Goal: Information Seeking & Learning: Learn about a topic

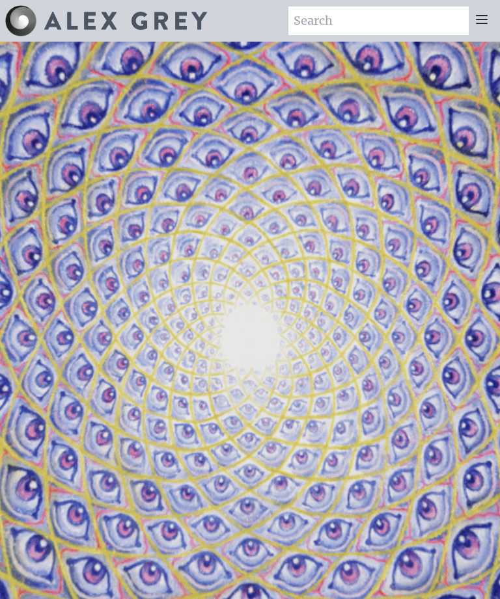
click at [361, 264] on video "Your browser does not support the video tag." at bounding box center [250, 341] width 1302 height 732
click at [439, 187] on video "Your browser does not support the video tag." at bounding box center [250, 341] width 1302 height 732
click at [433, 309] on video "Your browser does not support the video tag." at bounding box center [250, 341] width 1302 height 732
click at [499, 10] on div "Art Writings About" at bounding box center [250, 21] width 500 height 42
click at [487, 13] on icon at bounding box center [482, 20] width 16 height 16
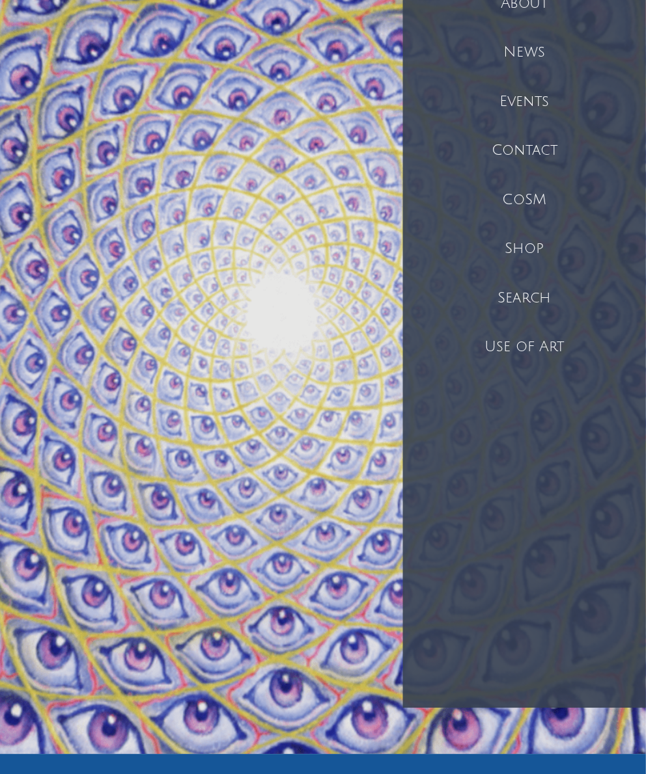
scroll to position [149, 0]
click at [497, 75] on div "Events" at bounding box center [546, 92] width 219 height 44
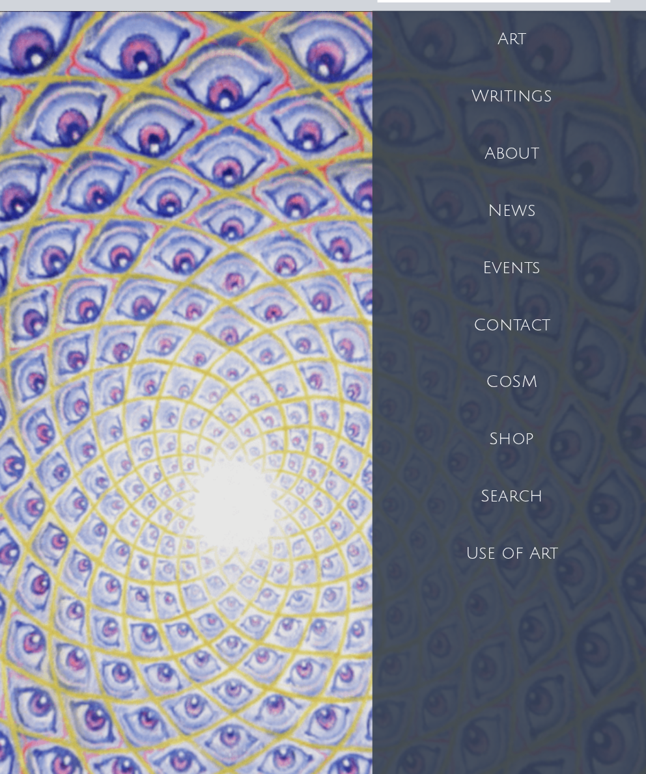
scroll to position [0, 0]
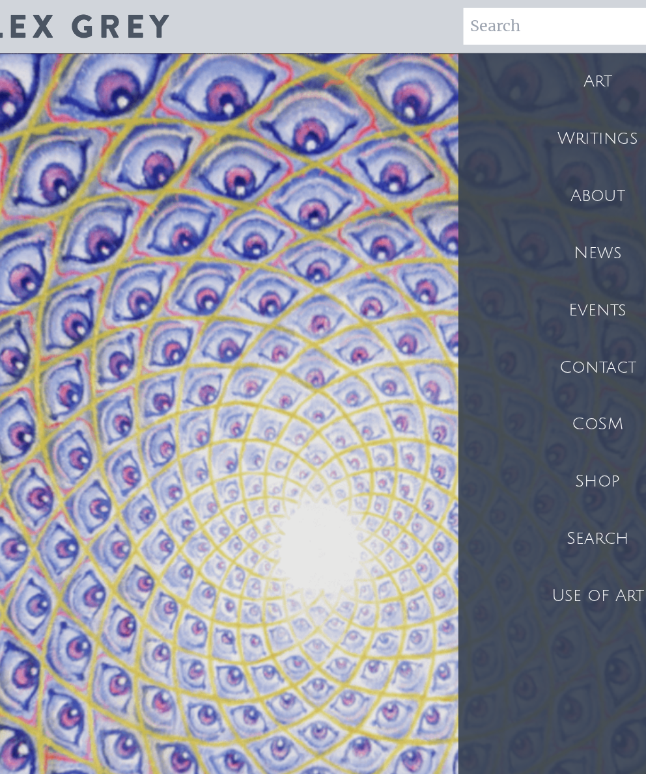
click at [463, 455] on div "Use of Art" at bounding box center [537, 462] width 215 height 44
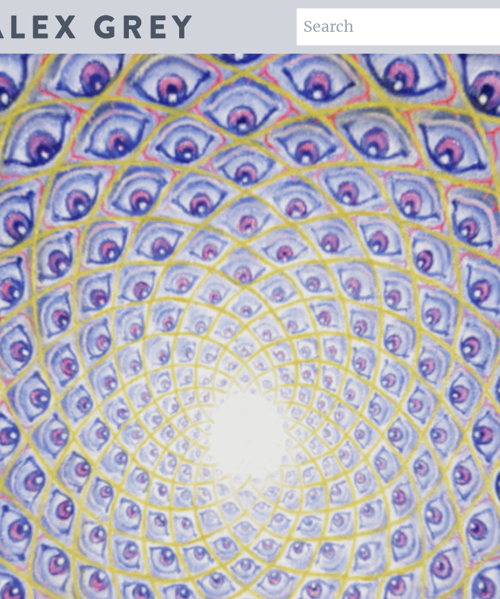
scroll to position [0, 59]
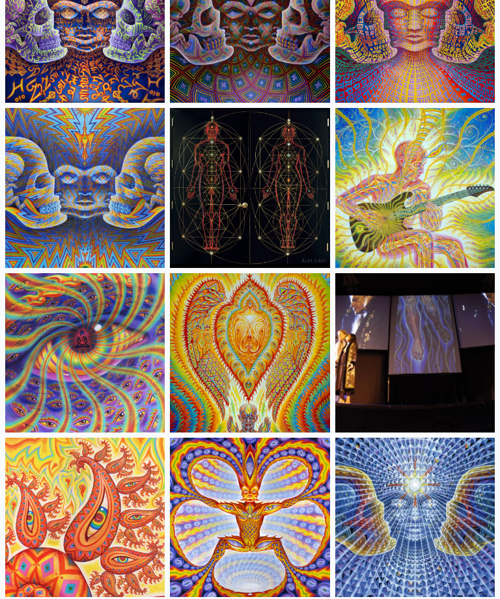
scroll to position [7283, 0]
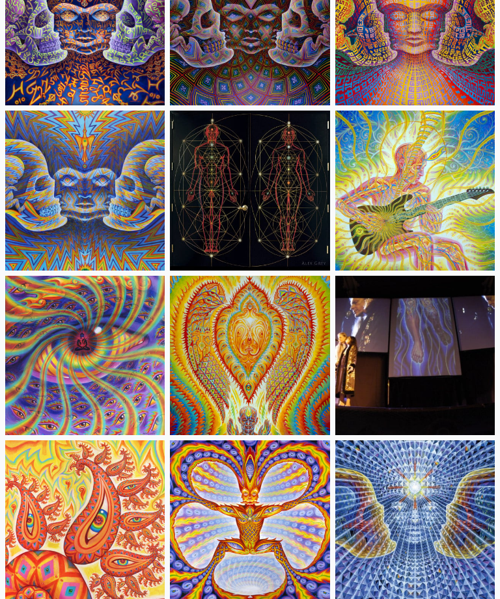
click at [440, 242] on img at bounding box center [414, 190] width 159 height 159
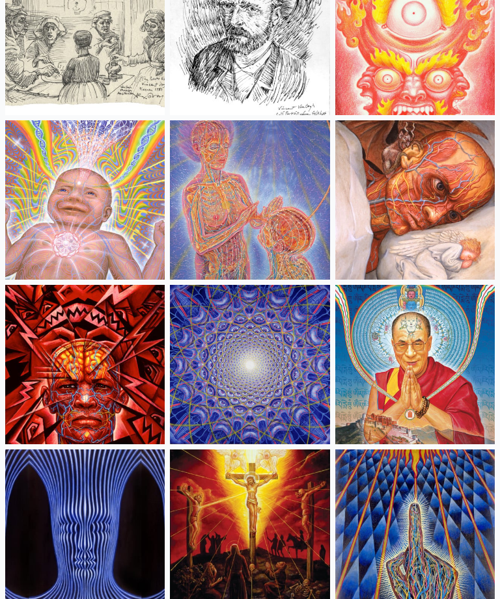
scroll to position [11890, 0]
